Goal: Check status: Check status

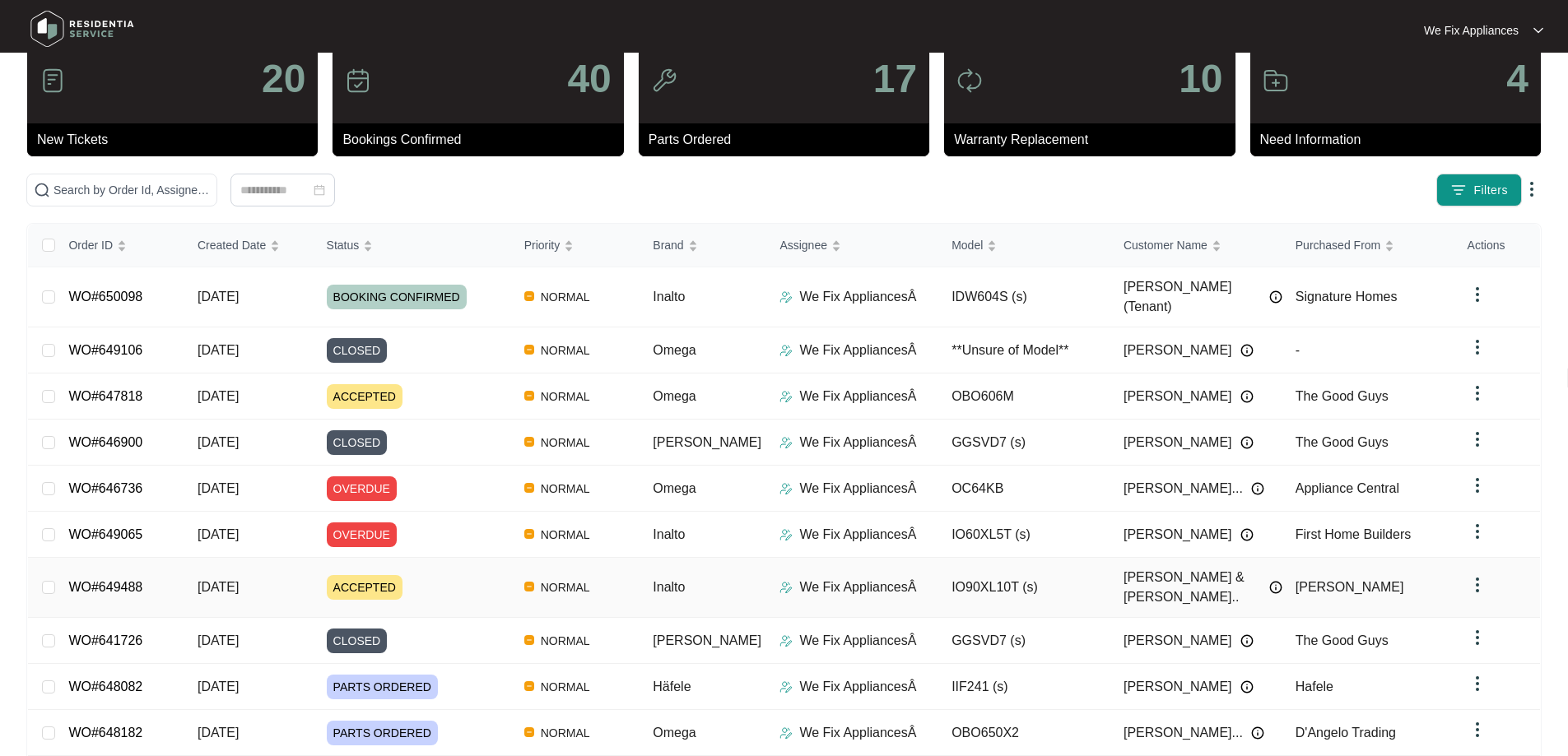
scroll to position [89, 0]
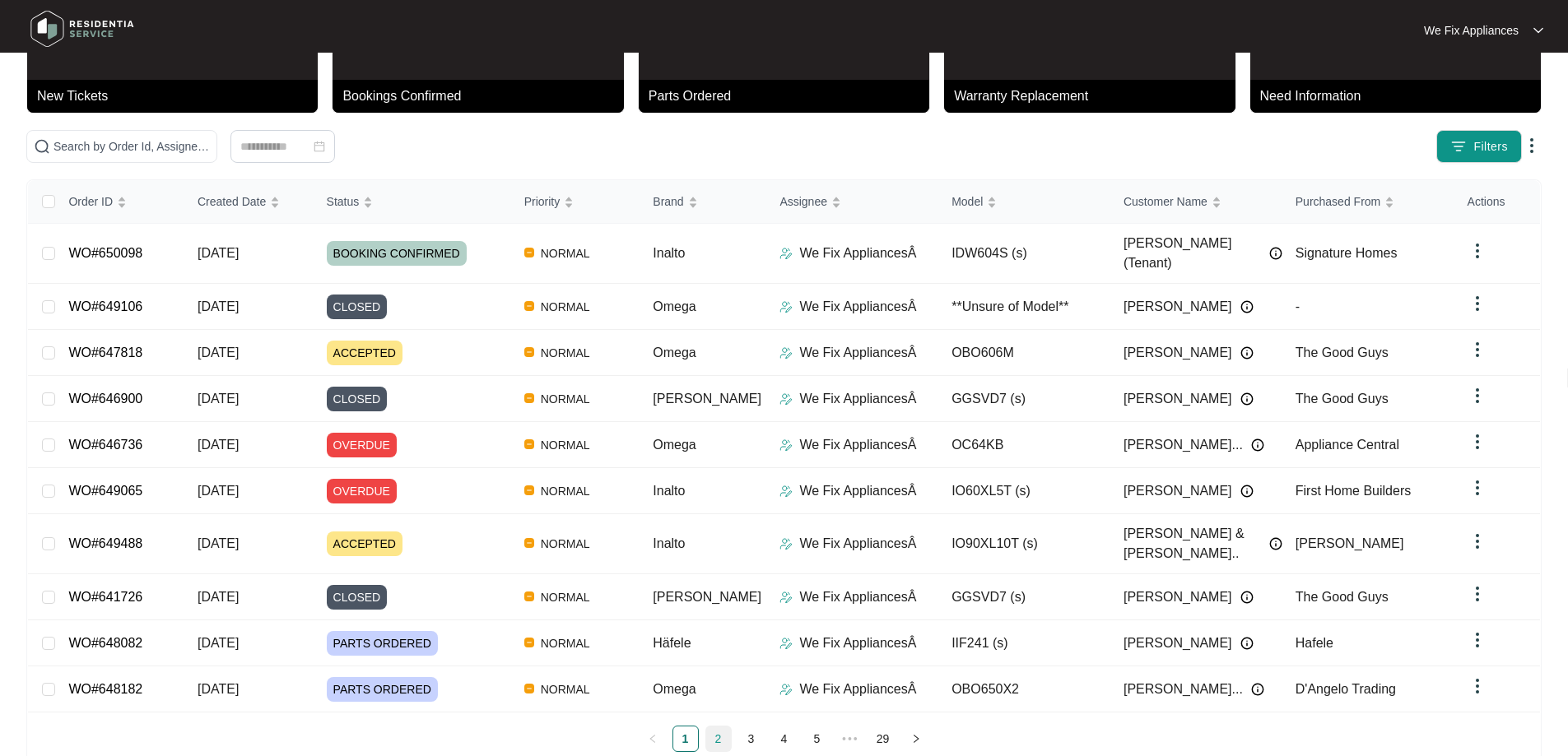
click at [721, 727] on link "2" at bounding box center [719, 739] width 24 height 24
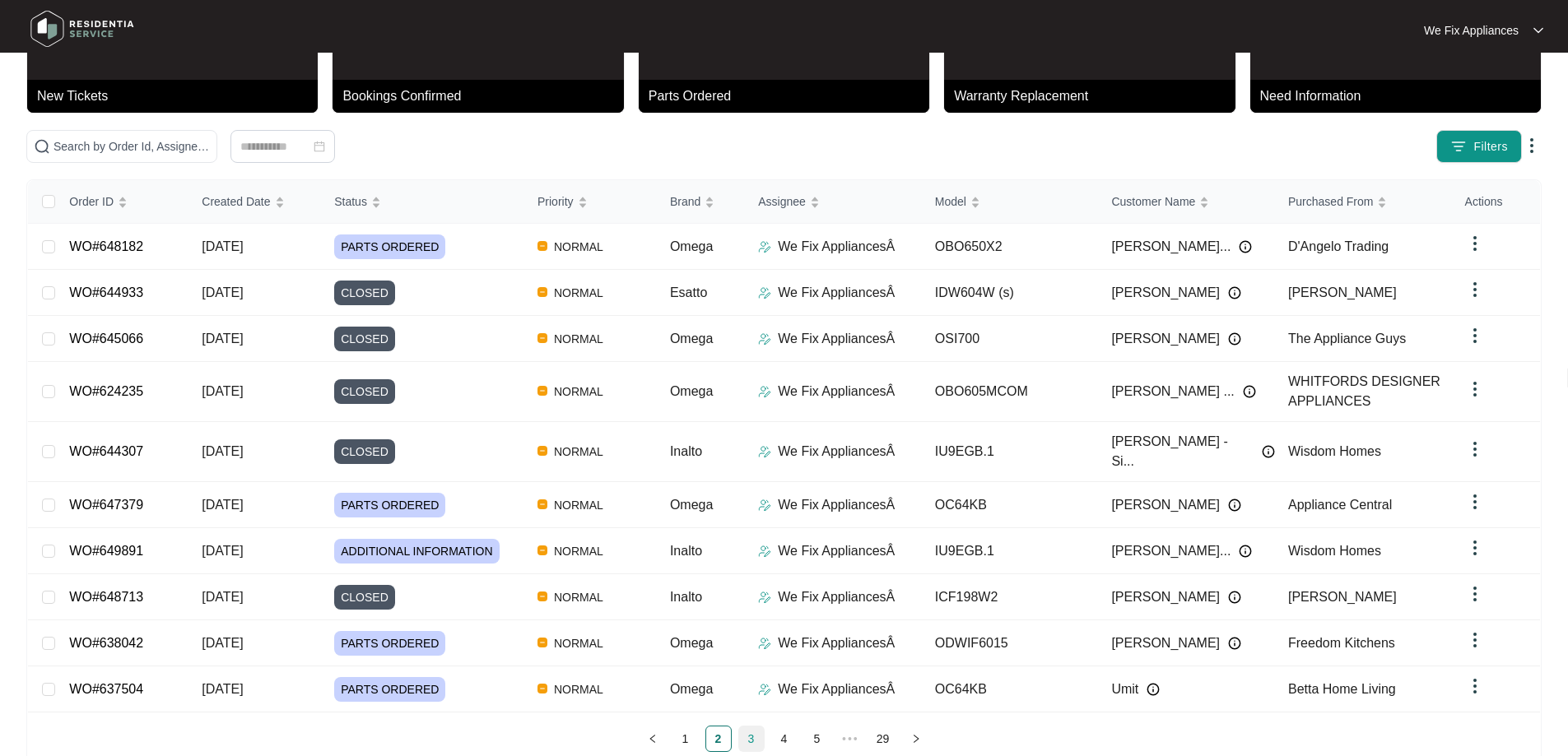
click at [753, 727] on link "3" at bounding box center [752, 739] width 24 height 24
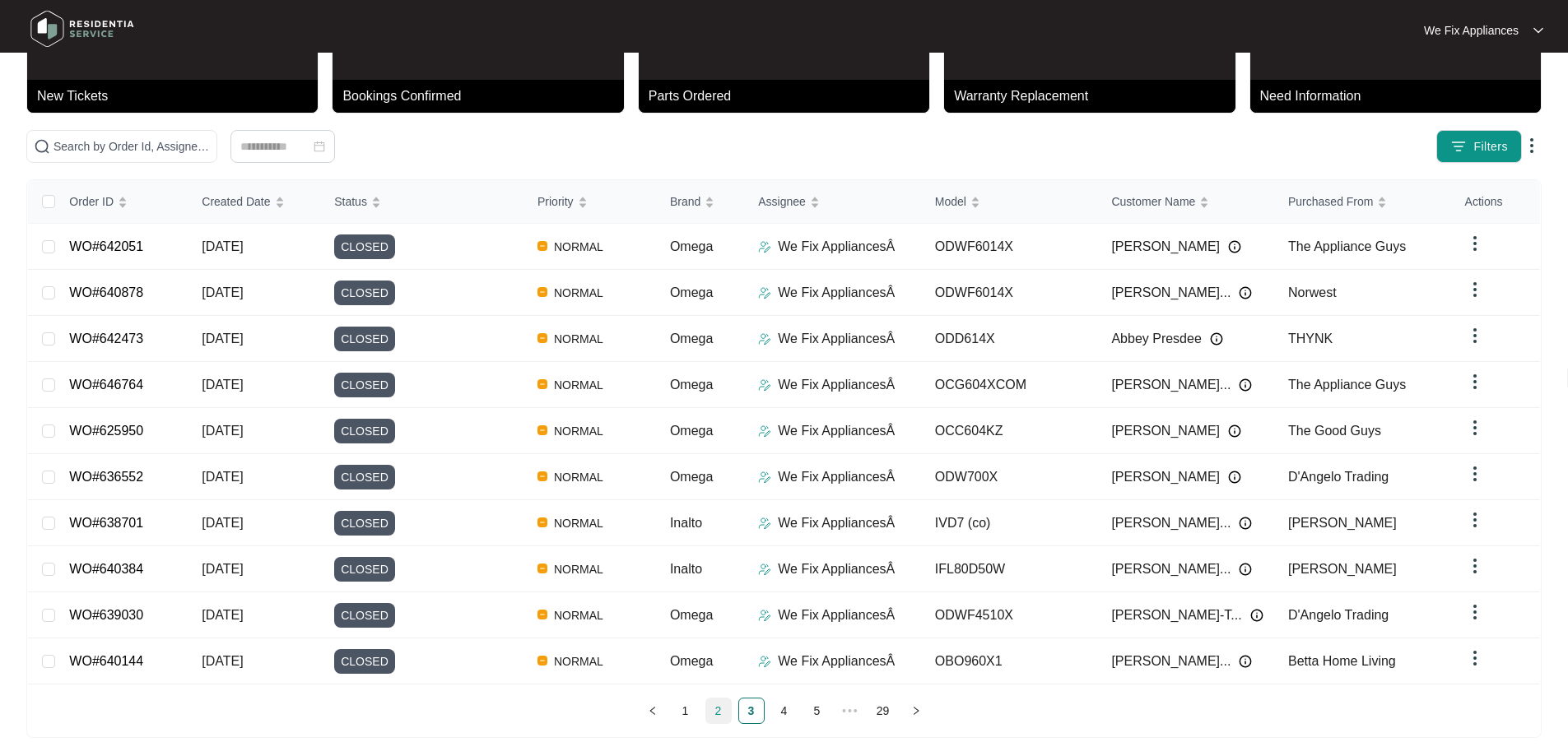
click at [712, 700] on link "2" at bounding box center [719, 711] width 24 height 24
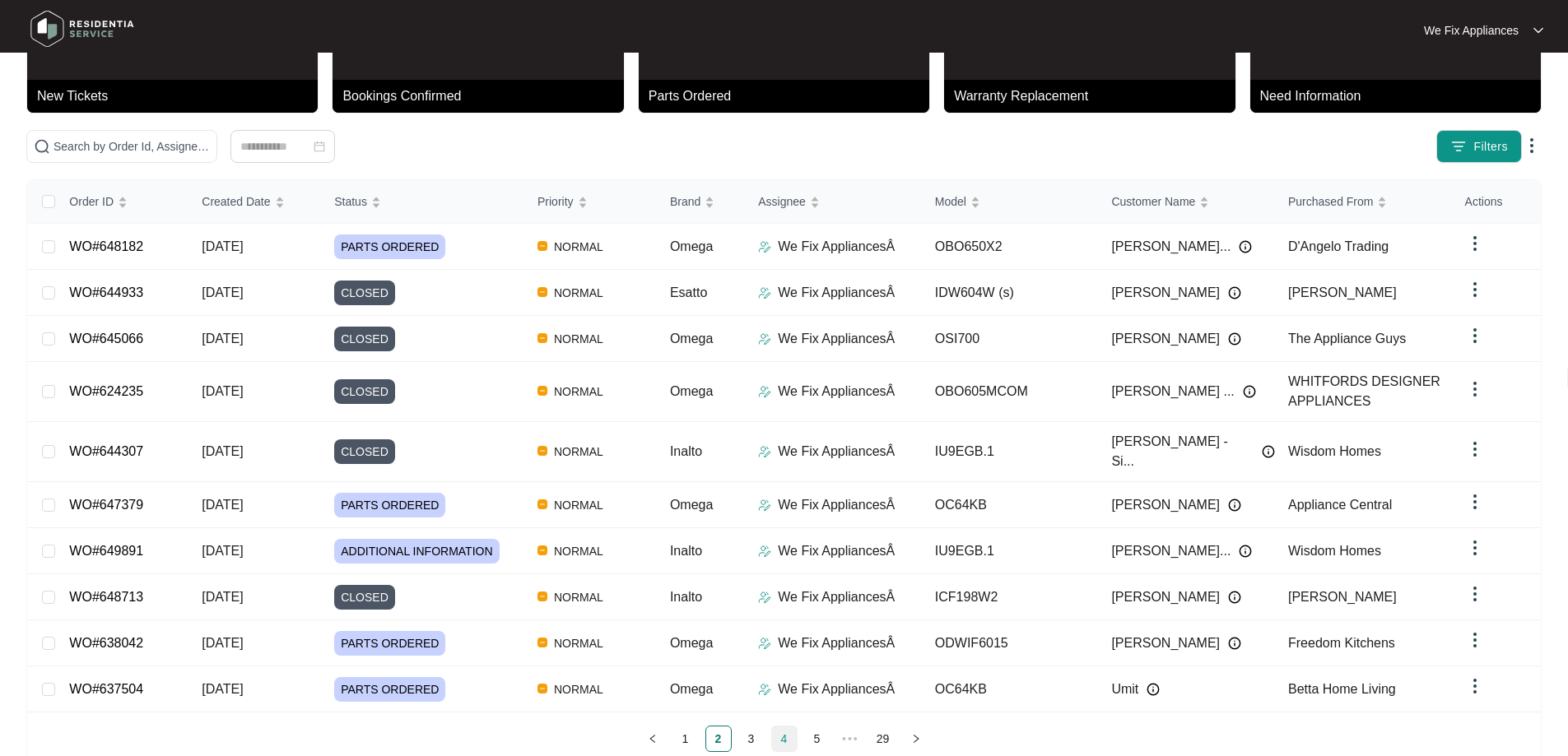
click at [777, 727] on link "4" at bounding box center [784, 739] width 24 height 24
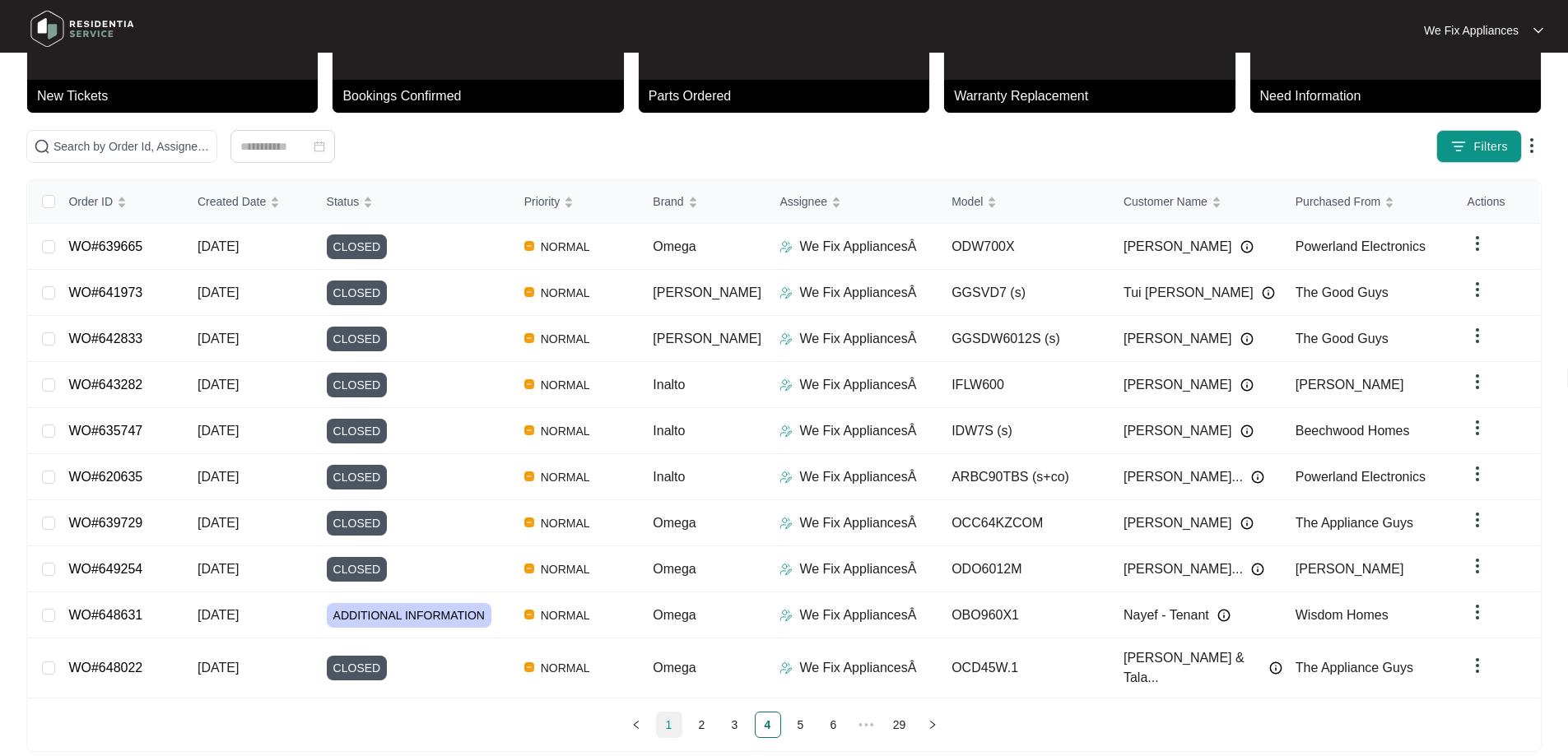
click at [678, 713] on link "1" at bounding box center [669, 725] width 24 height 24
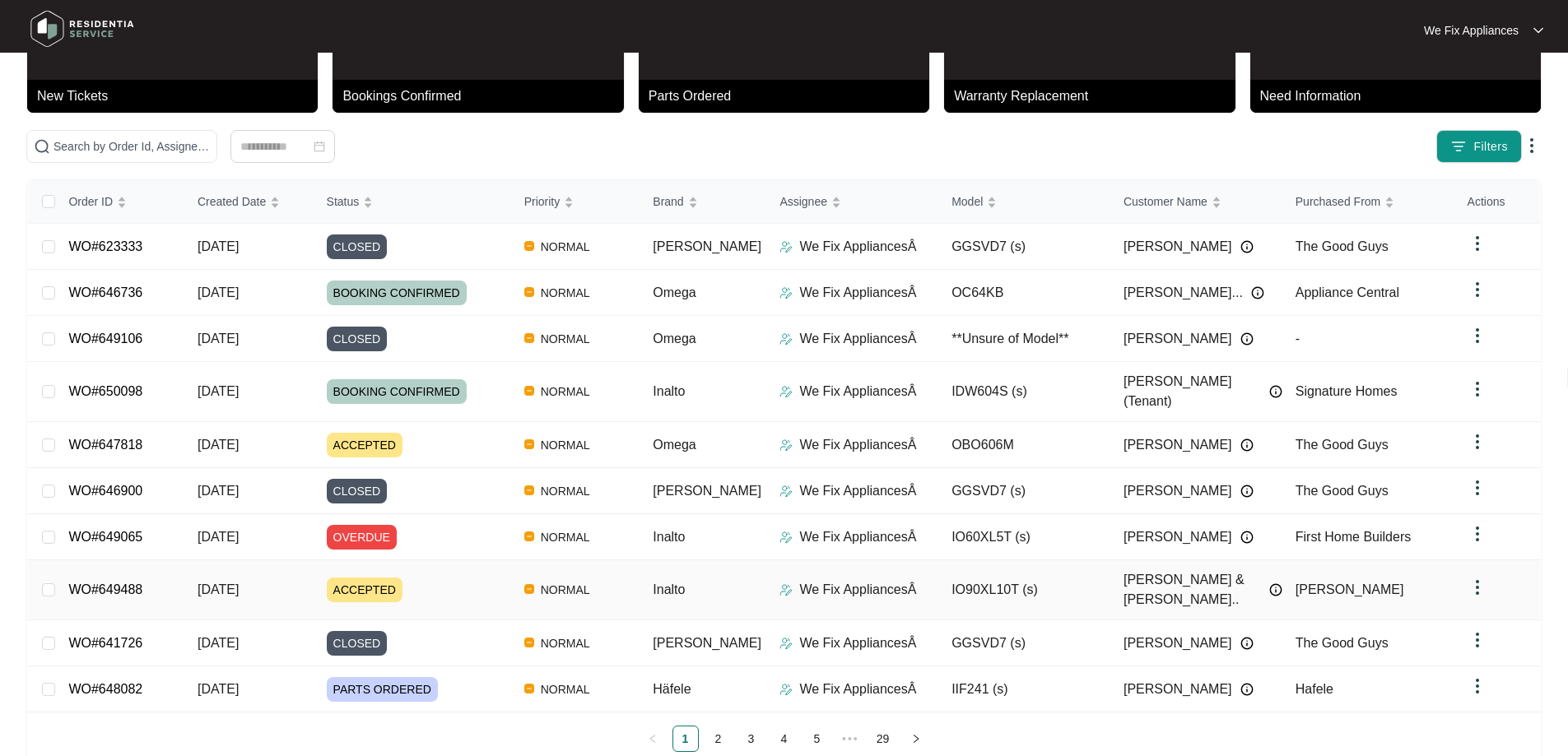
click at [135, 560] on td "WO#649488" at bounding box center [120, 590] width 129 height 60
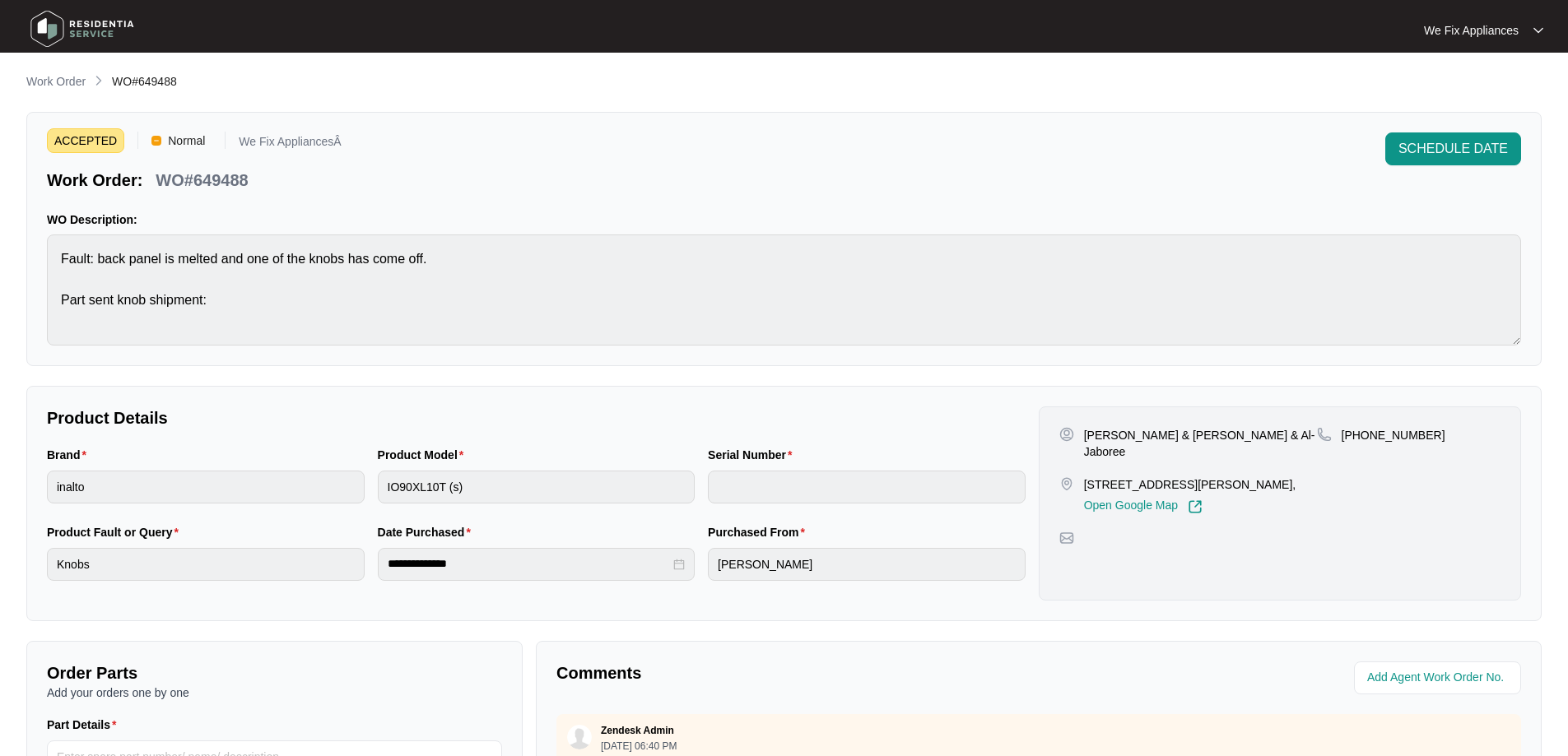
click at [107, 35] on img at bounding box center [82, 28] width 115 height 49
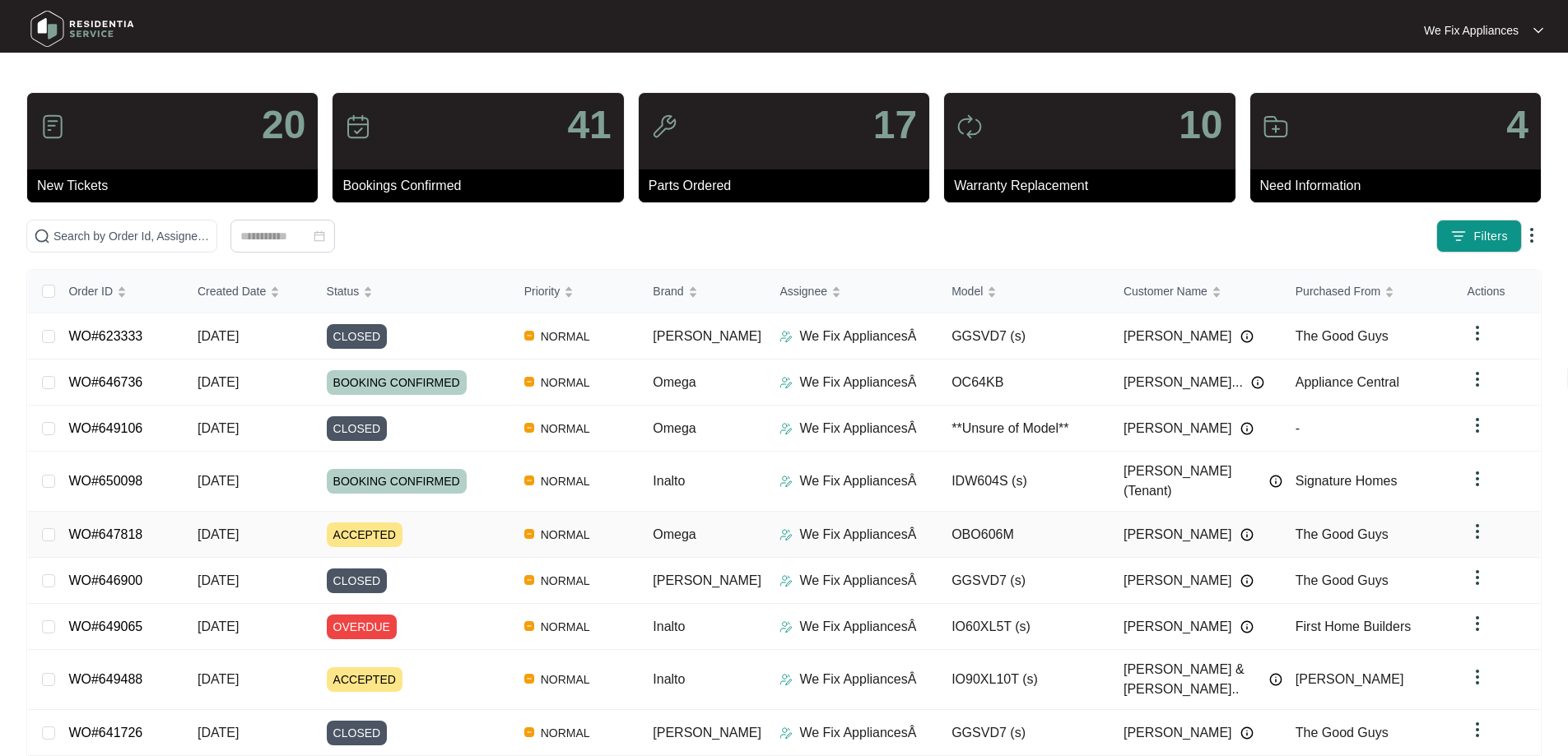
click at [117, 527] on link "WO#647818" at bounding box center [105, 534] width 74 height 14
